Goal: Information Seeking & Learning: Learn about a topic

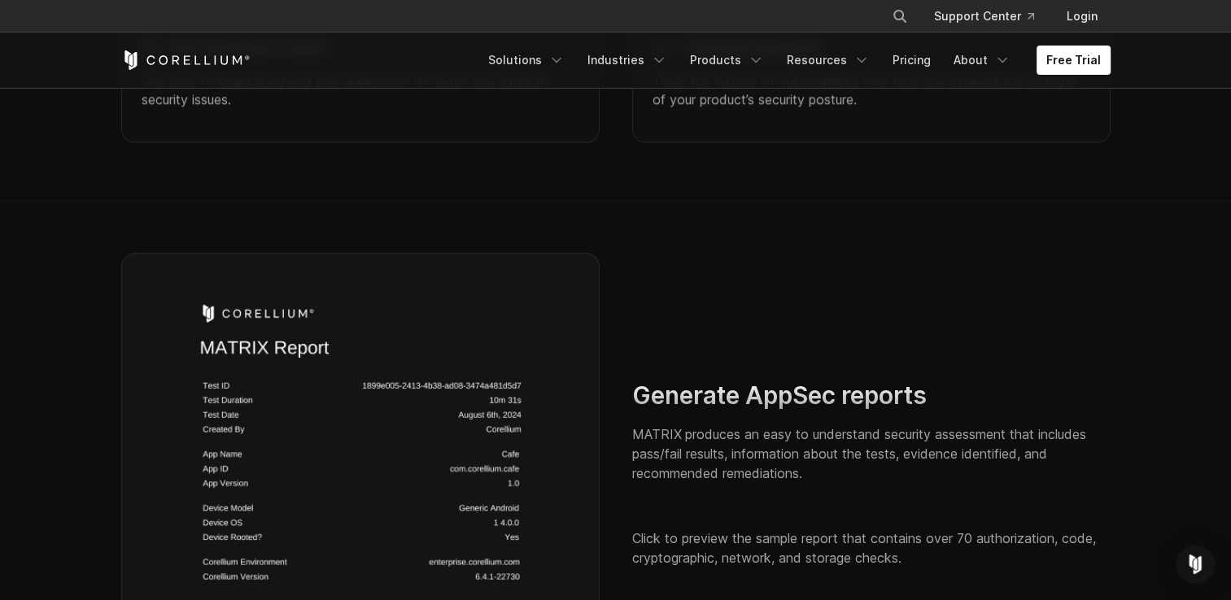
scroll to position [2287, 0]
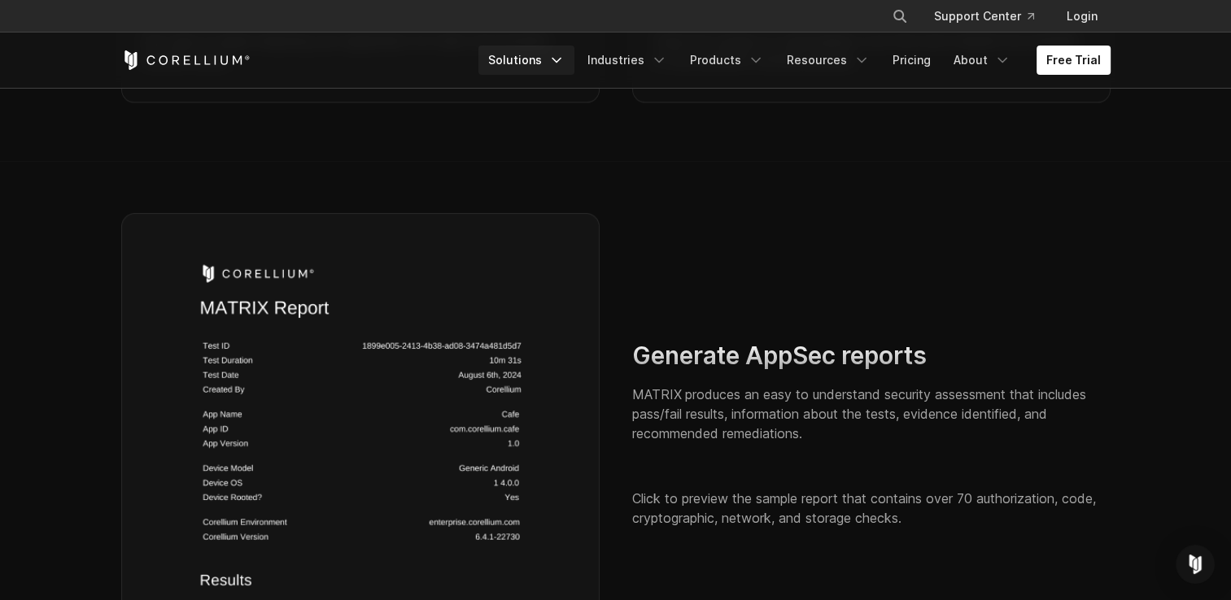
click at [564, 64] on icon "Navigation Menu" at bounding box center [556, 60] width 16 height 16
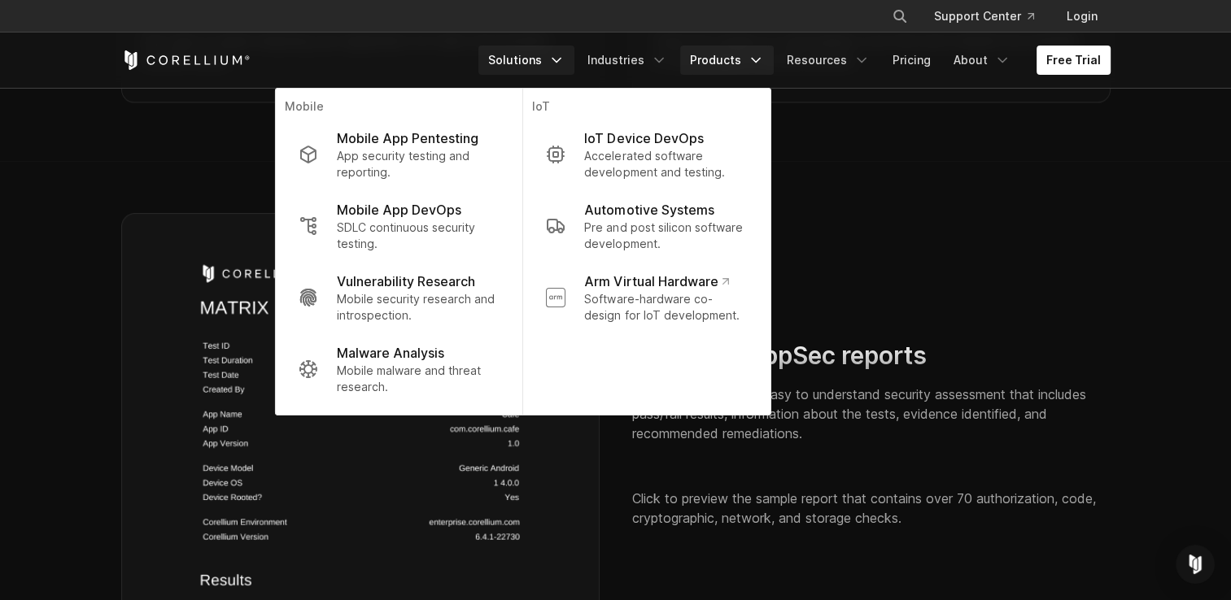
click at [738, 60] on link "Products" at bounding box center [727, 60] width 94 height 29
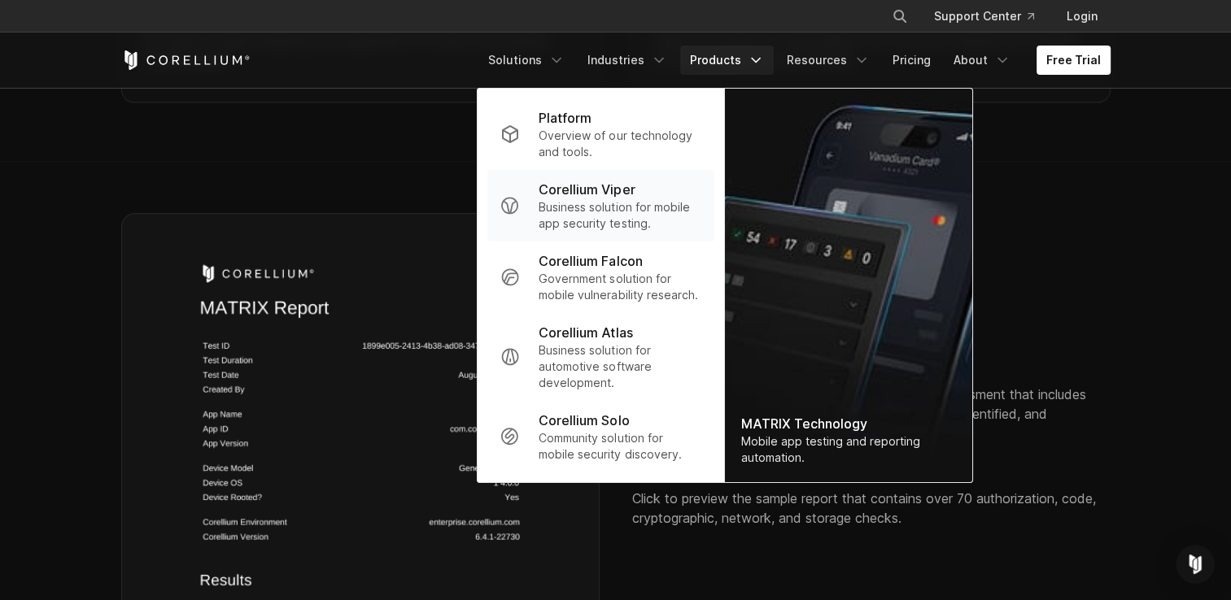
click at [626, 218] on p "Business solution for mobile app security testing." at bounding box center [619, 215] width 162 height 33
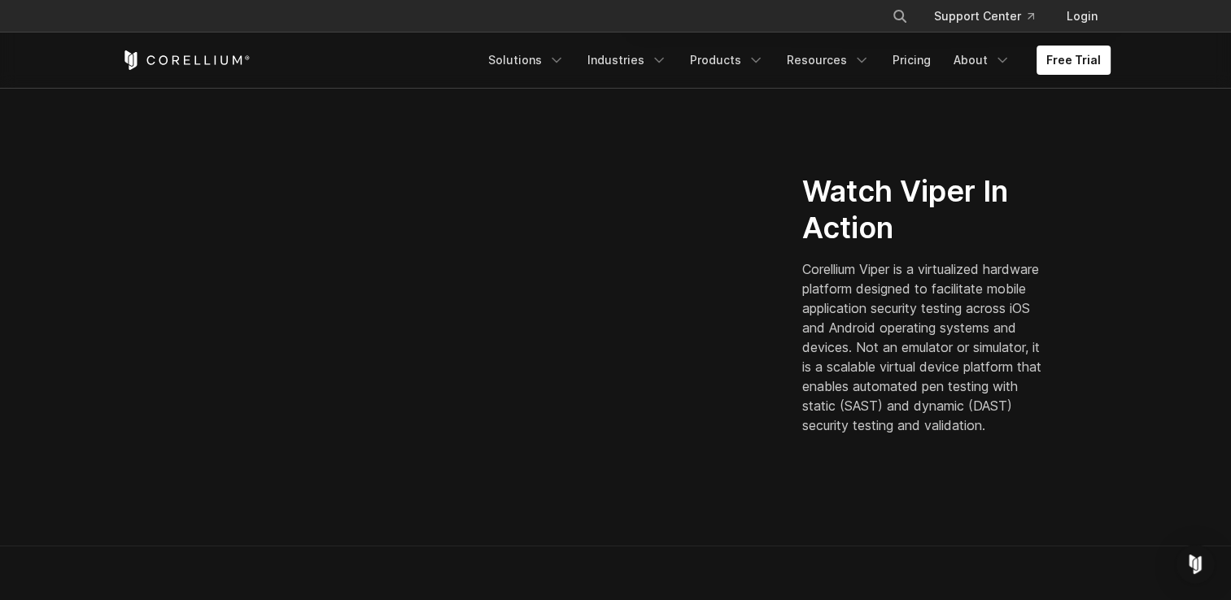
scroll to position [418, 0]
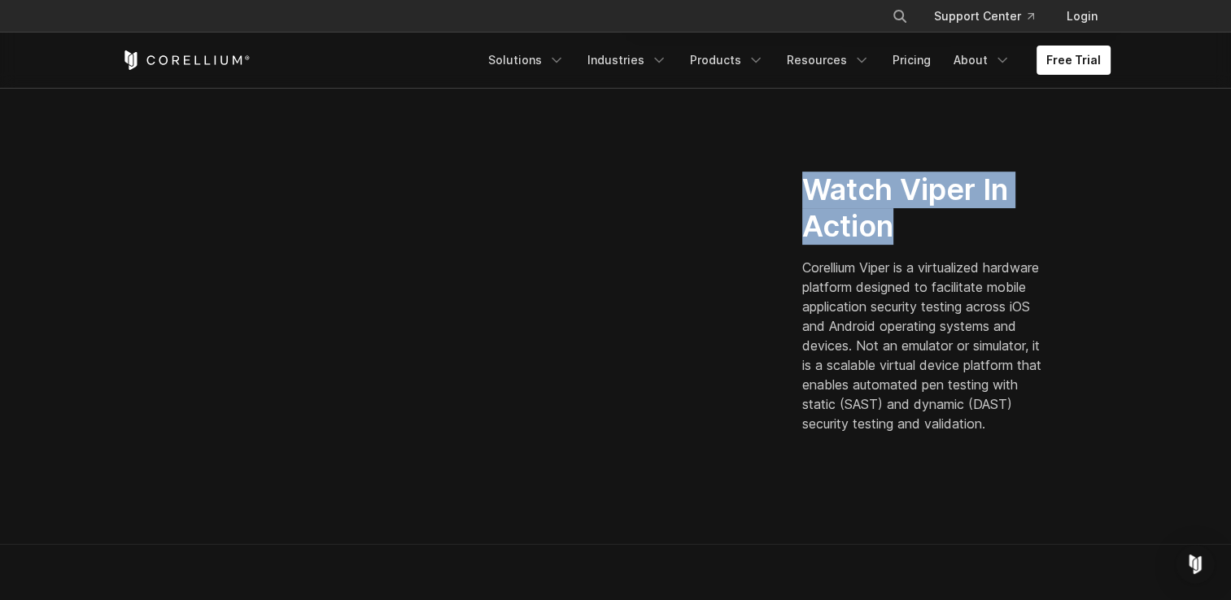
drag, startPoint x: 908, startPoint y: 221, endPoint x: 811, endPoint y: 180, distance: 105.3
click at [811, 180] on h2 "Watch Viper In Action" at bounding box center [925, 208] width 246 height 73
copy h2 "Watch Viper In Action"
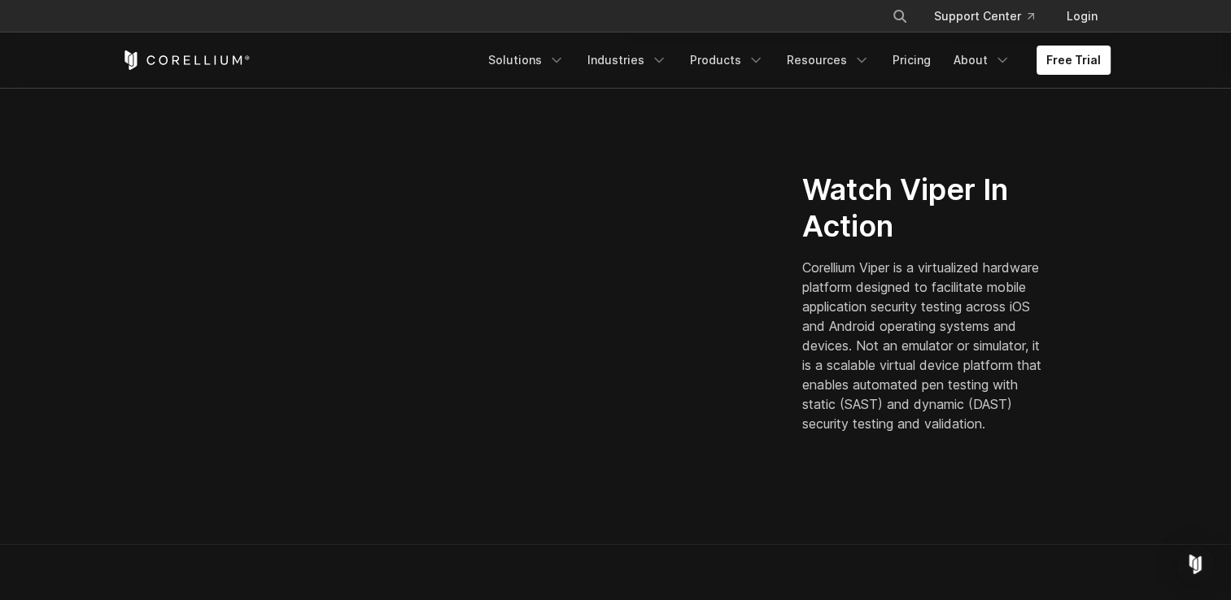
click at [1179, 483] on section "Watch Viper In Action Corellium Viper is a virtualized hardware platform design…" at bounding box center [615, 309] width 1231 height 470
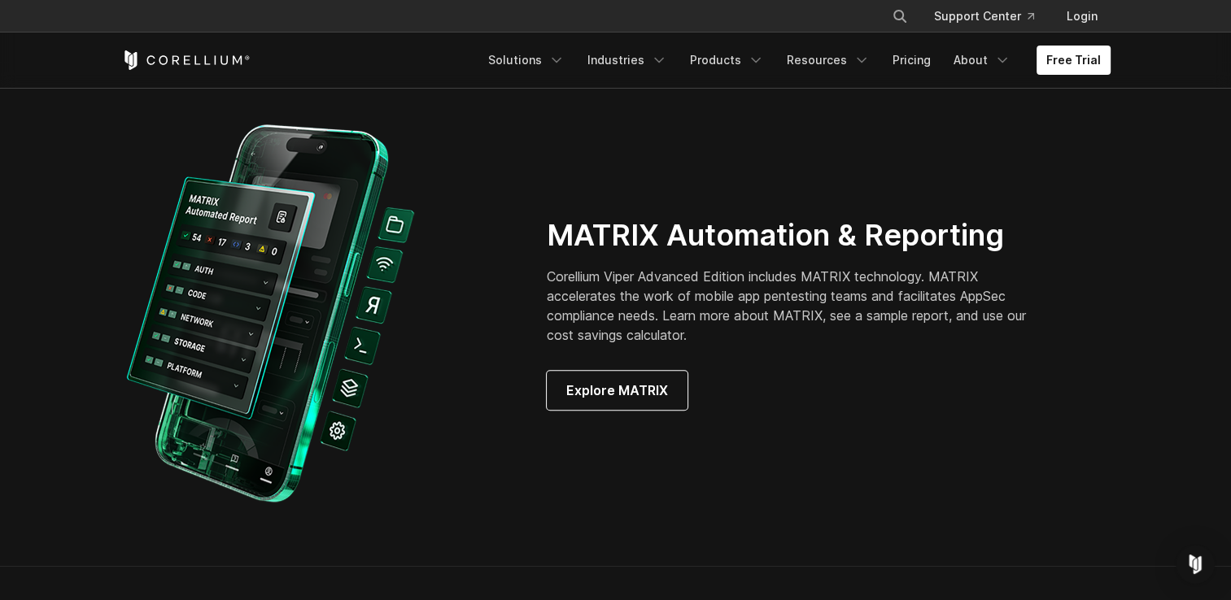
scroll to position [1493, 0]
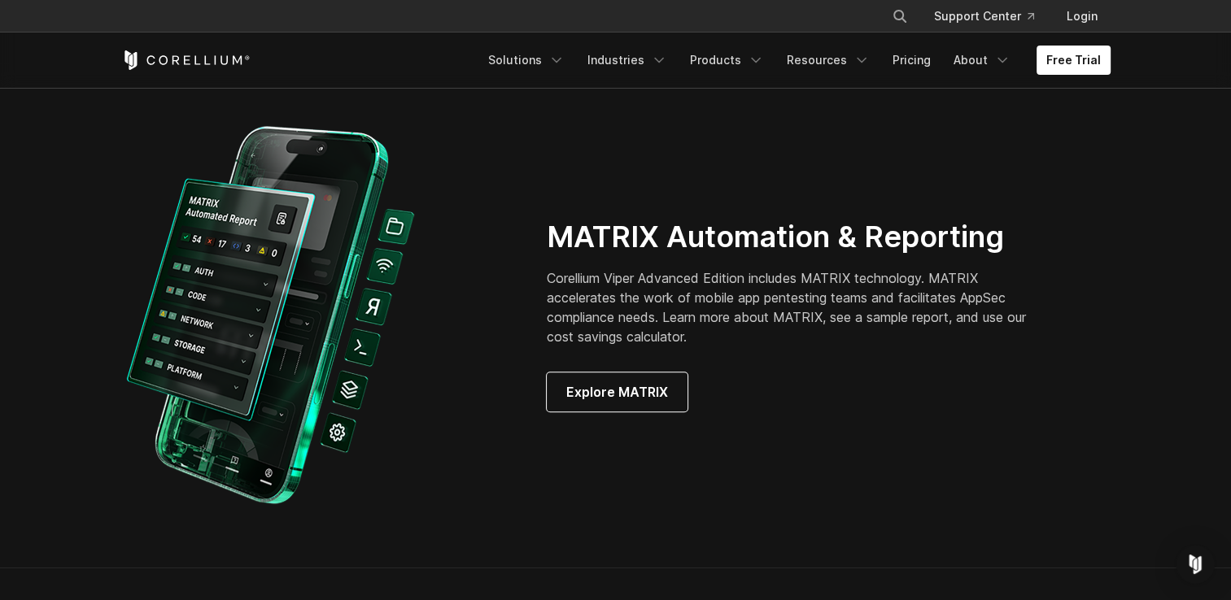
click at [1132, 368] on section "MATRIX Automation & Reporting Corellium Viper Advanced Edition includes MATRIX …" at bounding box center [615, 315] width 1231 height 504
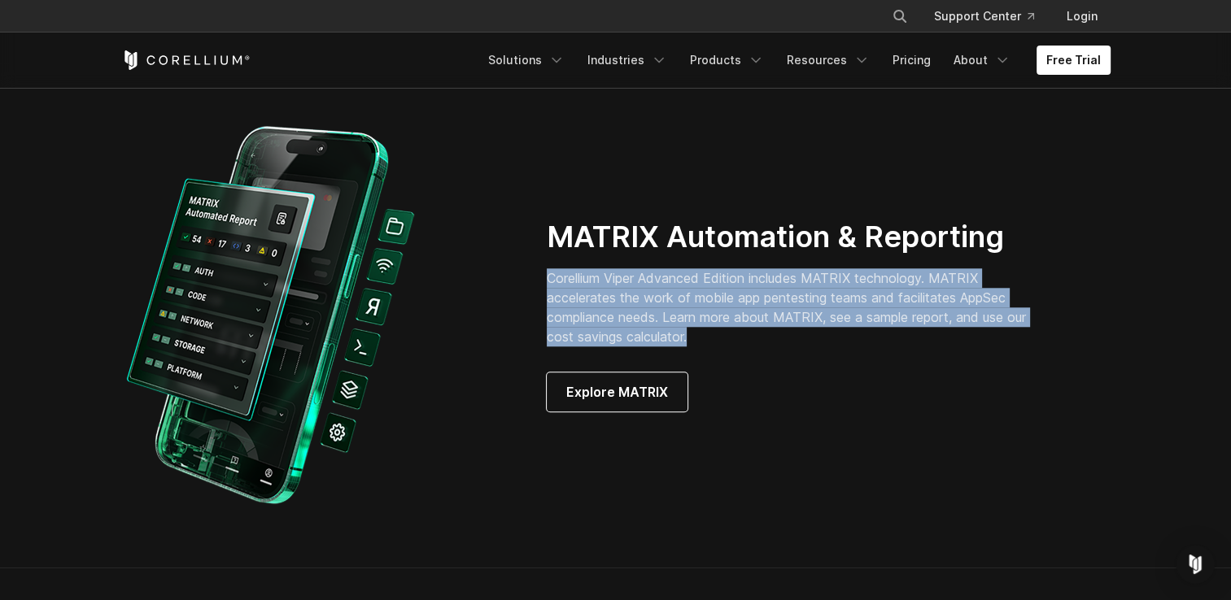
drag, startPoint x: 699, startPoint y: 333, endPoint x: 532, endPoint y: 268, distance: 179.7
click at [532, 268] on div "MATRIX Automation & Reporting Corellium Viper Advanced Edition includes MATRIX …" at bounding box center [828, 315] width 596 height 193
drag, startPoint x: 532, startPoint y: 268, endPoint x: 585, endPoint y: 262, distance: 53.3
click at [546, 246] on div at bounding box center [546, 246] width 0 height 0
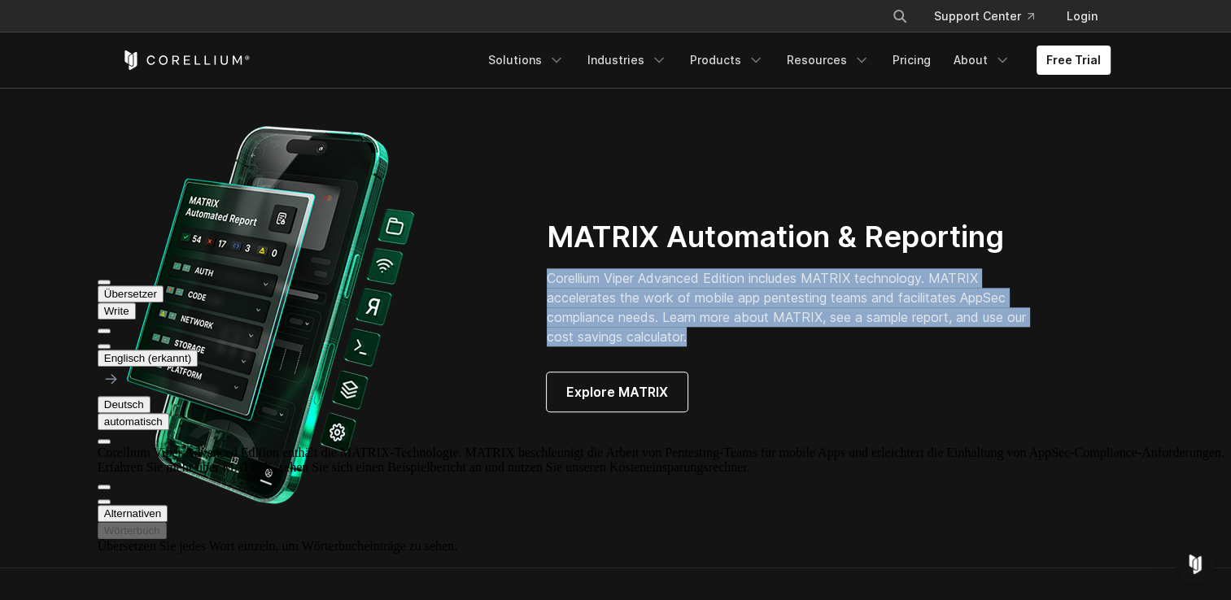
click at [726, 345] on p "Corellium Viper Advanced Edition includes MATRIX technology. MATRIX accelerates…" at bounding box center [798, 307] width 502 height 78
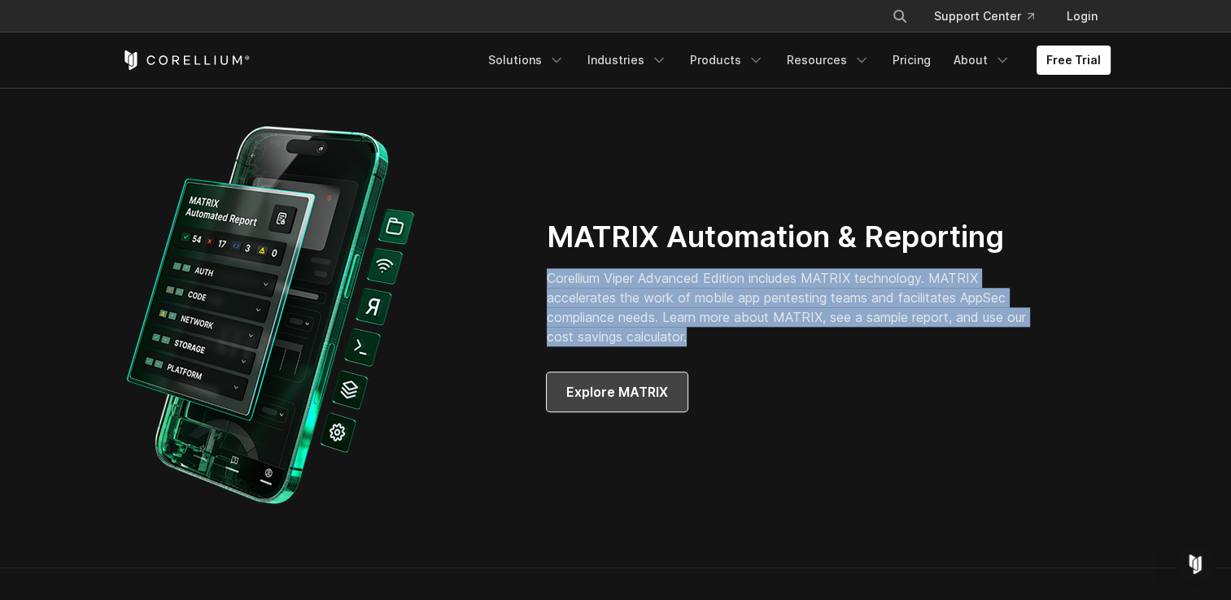
click at [655, 399] on span "Explore MATRIX" at bounding box center [617, 392] width 102 height 20
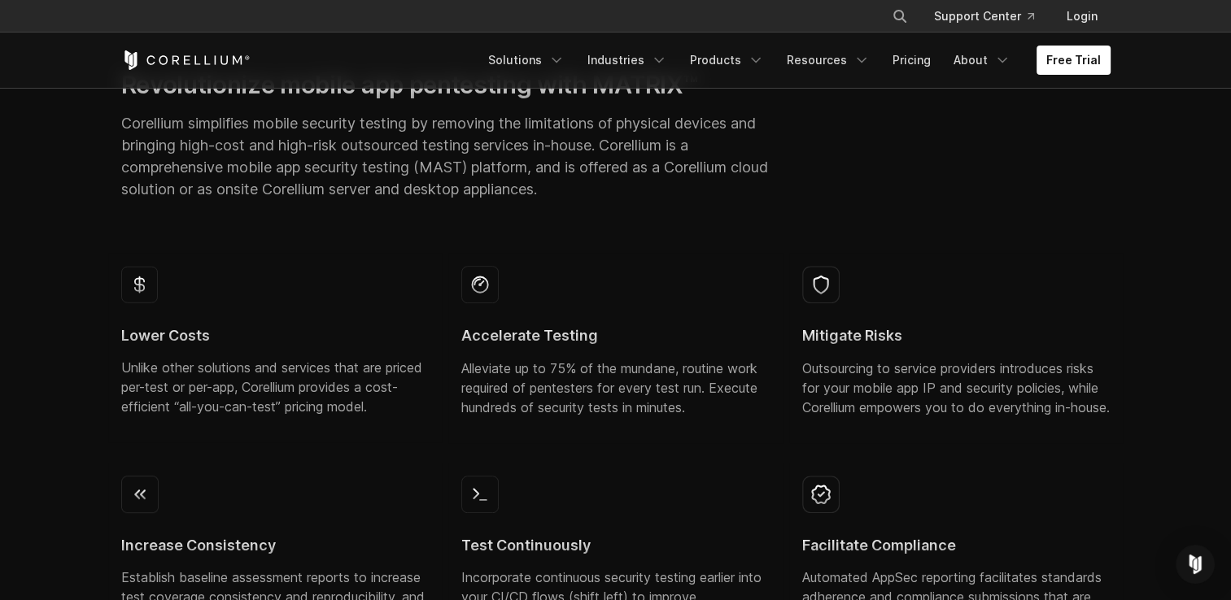
scroll to position [545, 0]
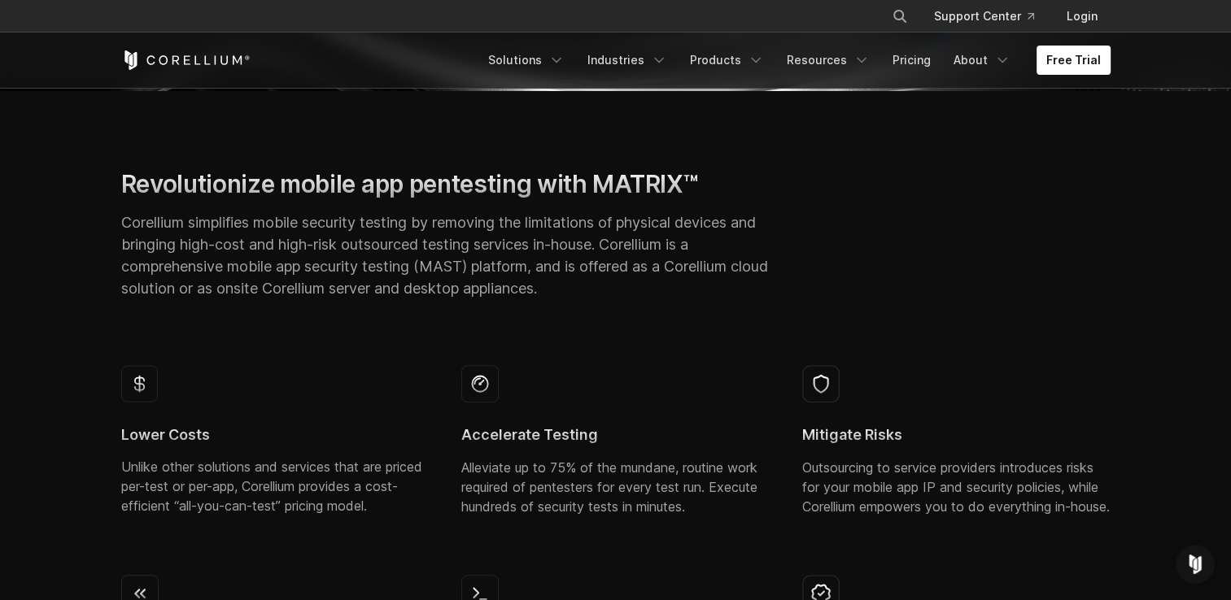
click at [1070, 346] on div "Revolutionize mobile app pentesting with MATRIX™ Corellium simplifies mobile se…" at bounding box center [615, 260] width 1021 height 183
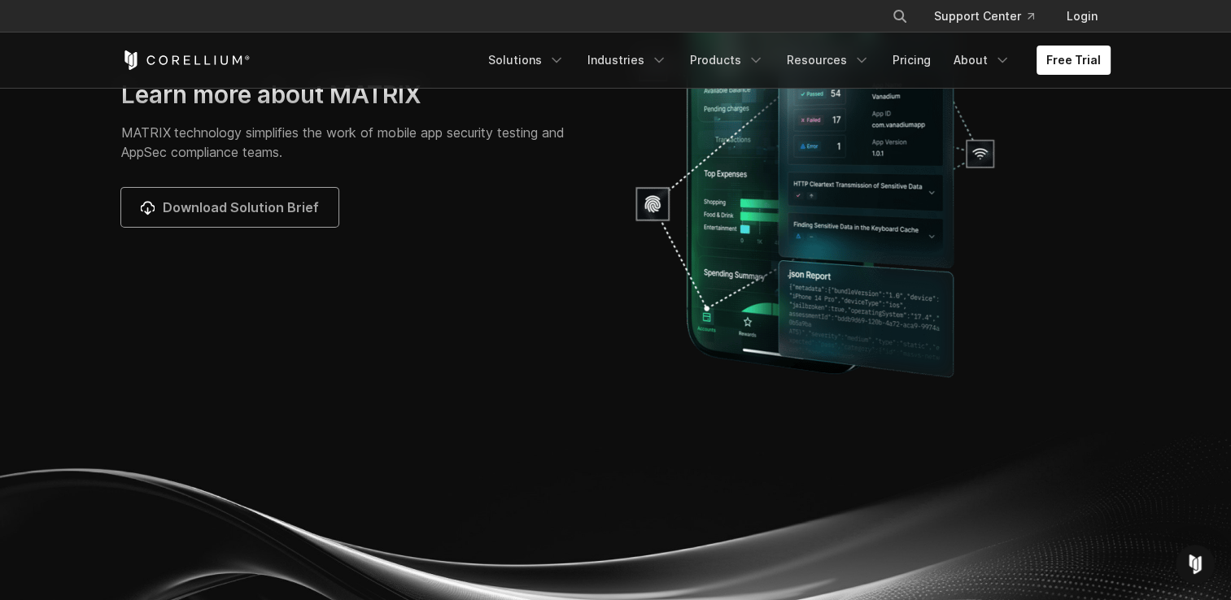
scroll to position [5305, 0]
